Goal: Go to known website: Access a specific website the user already knows

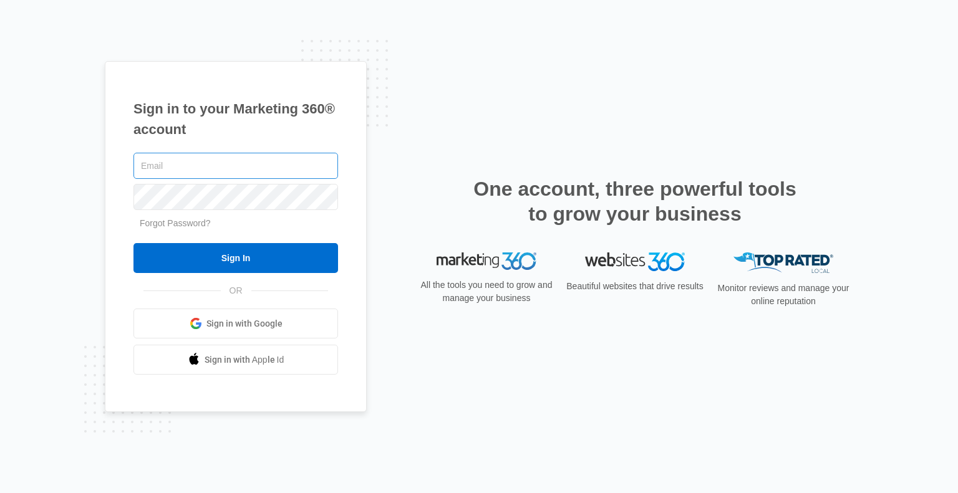
click at [265, 173] on input "text" at bounding box center [235, 166] width 204 height 26
type input "[EMAIL_ADDRESS][DOMAIN_NAME]"
click at [250, 322] on span "Sign in with Google" at bounding box center [244, 323] width 76 height 13
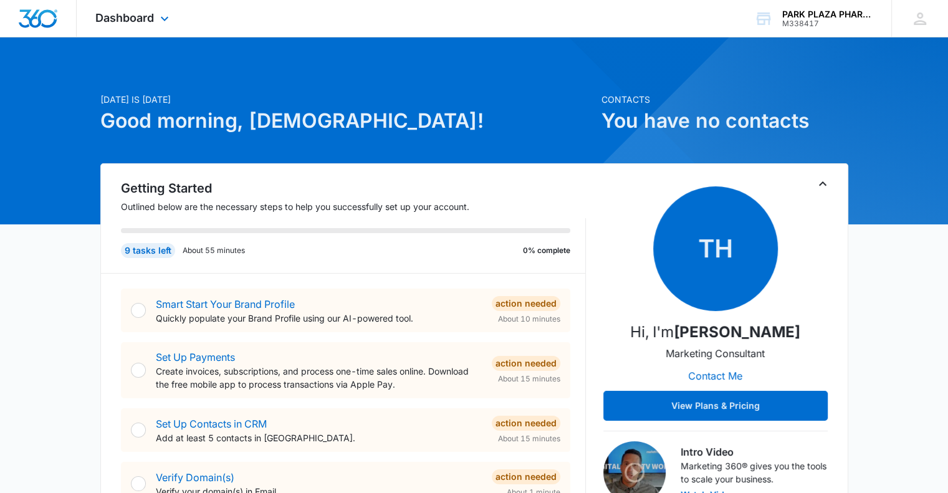
click at [156, 17] on div "Dashboard Apps Reputation Websites Forms CRM Email Social Shop Payments POS Con…" at bounding box center [134, 18] width 114 height 37
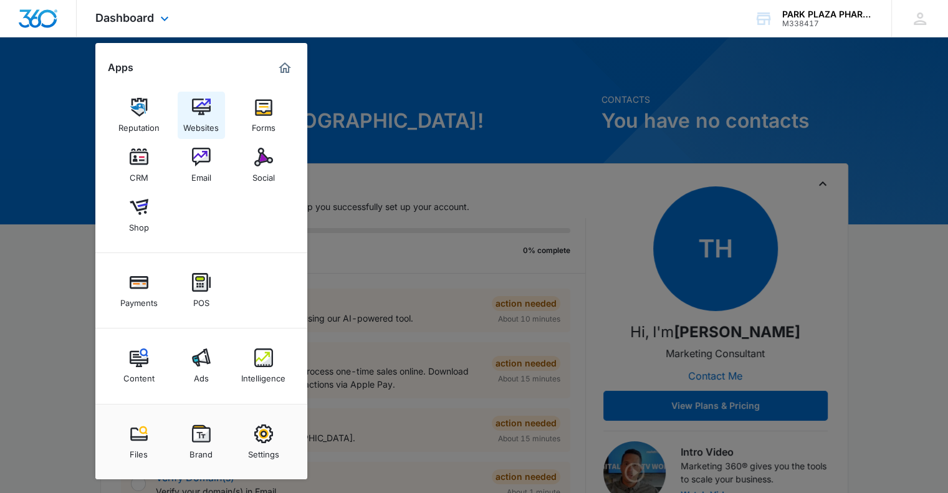
click at [206, 112] on img at bounding box center [201, 107] width 19 height 19
